Goal: Information Seeking & Learning: Learn about a topic

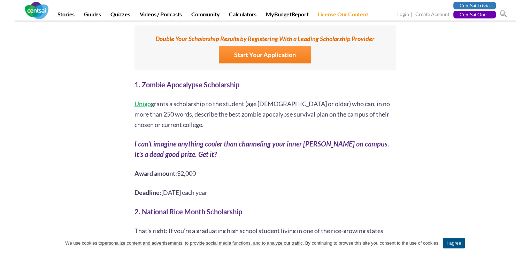
scroll to position [558, 0]
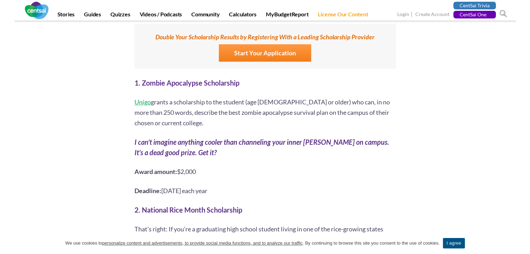
drag, startPoint x: 142, startPoint y: 93, endPoint x: 156, endPoint y: 88, distance: 15.1
click at [142, 98] on span "Unigo" at bounding box center [143, 102] width 16 height 8
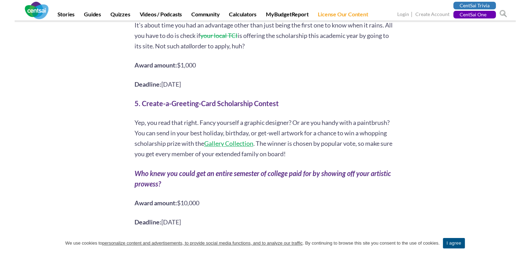
scroll to position [1150, 0]
click at [244, 140] on span "Gallery Collection" at bounding box center [228, 144] width 49 height 8
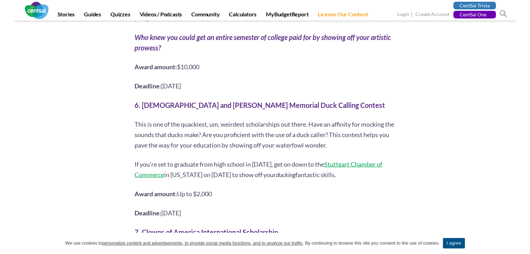
scroll to position [1289, 0]
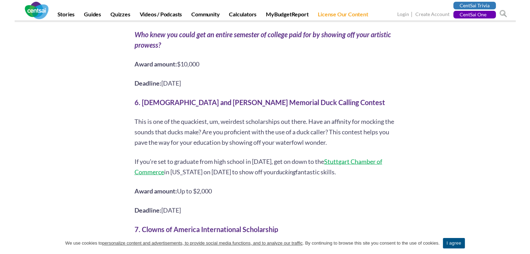
click at [363, 158] on span "Stuttgart Chamber of Commerce" at bounding box center [259, 167] width 248 height 18
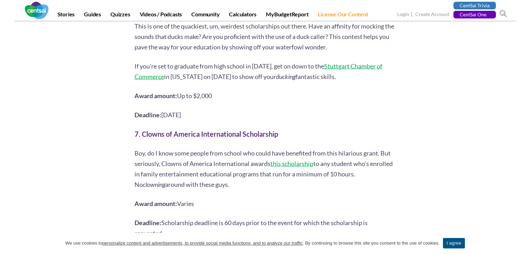
scroll to position [1394, 0]
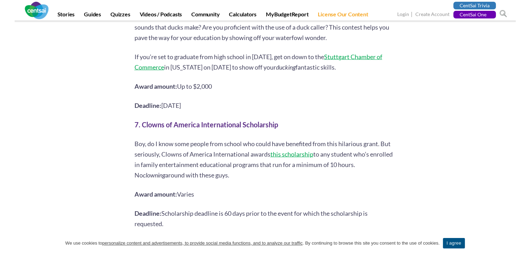
click at [295, 151] on span "this scholarship" at bounding box center [291, 155] width 43 height 8
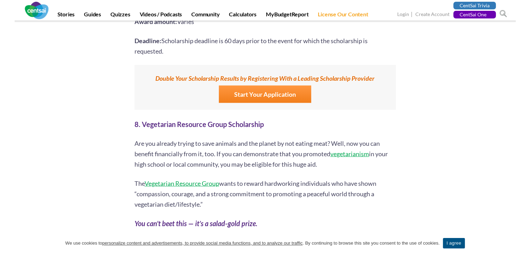
scroll to position [1568, 0]
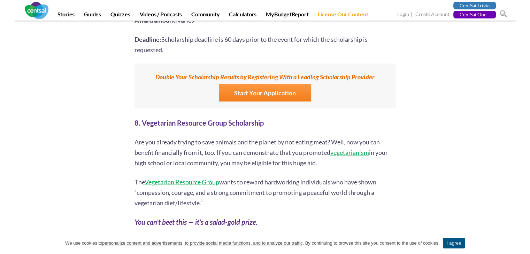
click at [203, 178] on span "Vegetarian Resource Group" at bounding box center [182, 182] width 75 height 8
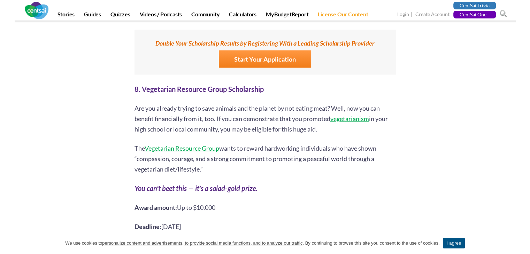
scroll to position [1708, 0]
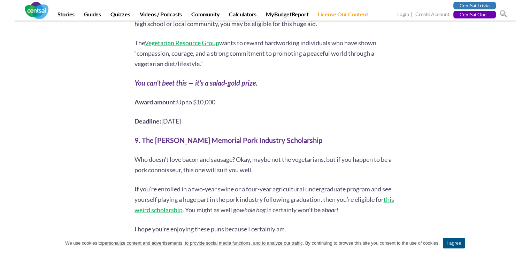
click at [180, 196] on span "this weird scholarship" at bounding box center [265, 205] width 260 height 18
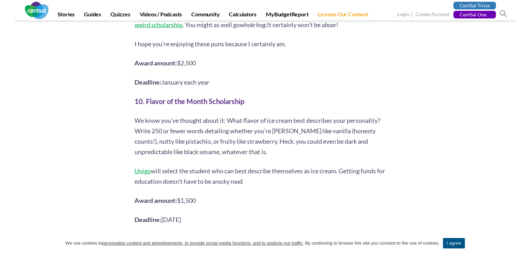
scroll to position [1917, 0]
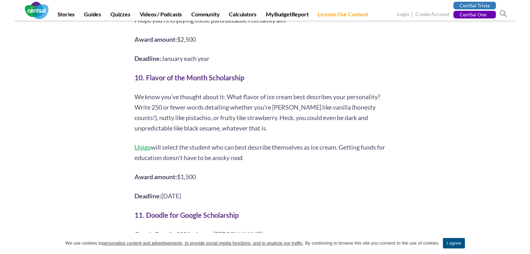
click at [146, 144] on span "Unigo" at bounding box center [143, 148] width 16 height 8
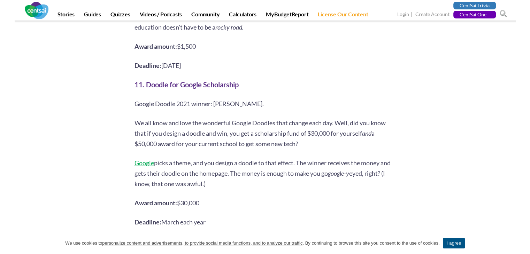
scroll to position [2056, 0]
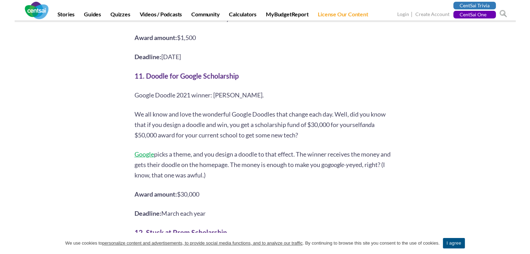
click at [148, 151] on span "Google" at bounding box center [145, 155] width 20 height 8
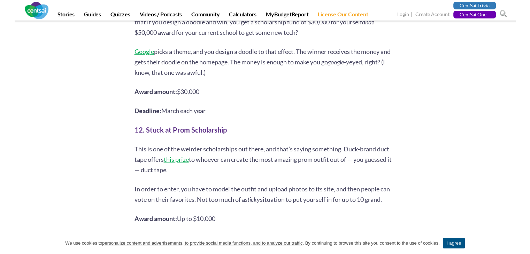
scroll to position [2161, 0]
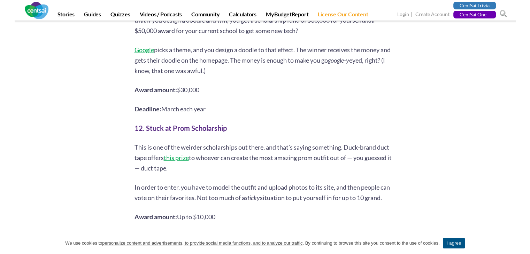
click at [184, 154] on span "this prize" at bounding box center [176, 158] width 25 height 8
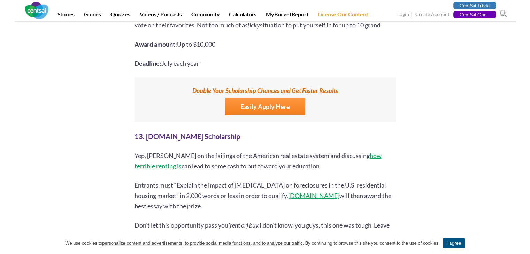
scroll to position [2335, 0]
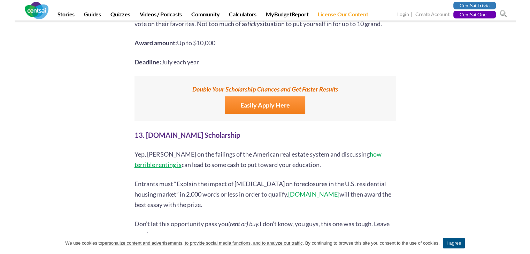
click at [293, 191] on span "[DOMAIN_NAME]" at bounding box center [313, 195] width 51 height 8
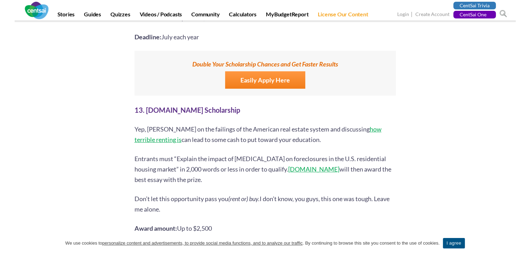
scroll to position [2509, 0]
